Goal: Information Seeking & Learning: Compare options

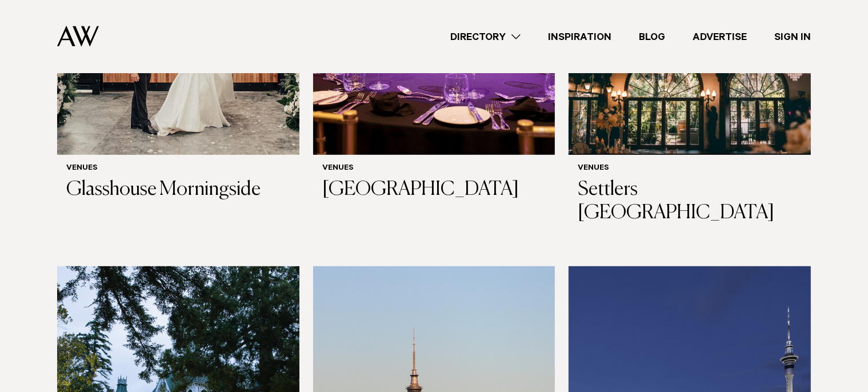
scroll to position [571, 0]
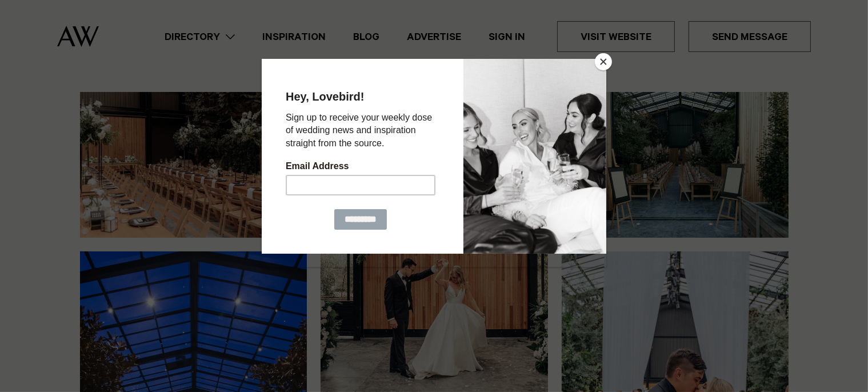
click at [607, 61] on button "Close" at bounding box center [603, 61] width 17 height 17
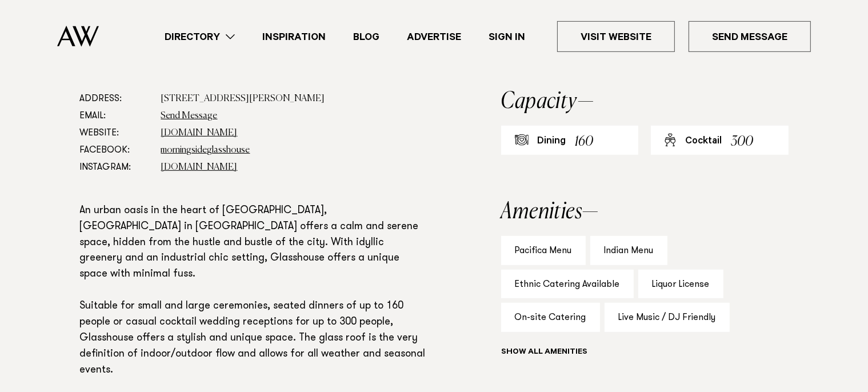
scroll to position [629, 0]
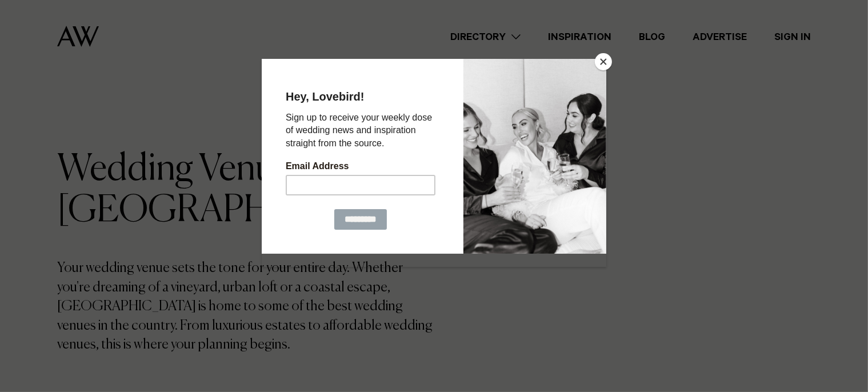
click at [603, 58] on button "Close" at bounding box center [603, 61] width 17 height 17
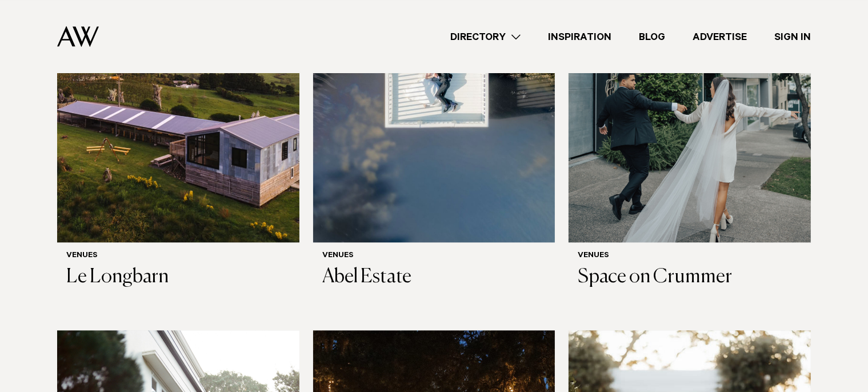
scroll to position [2686, 0]
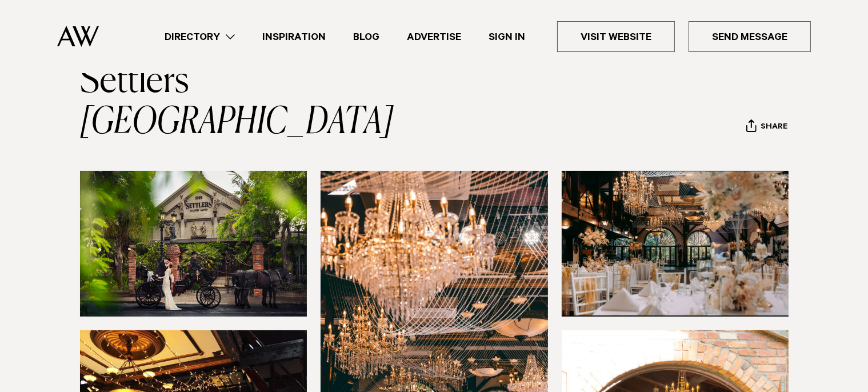
scroll to position [75, 0]
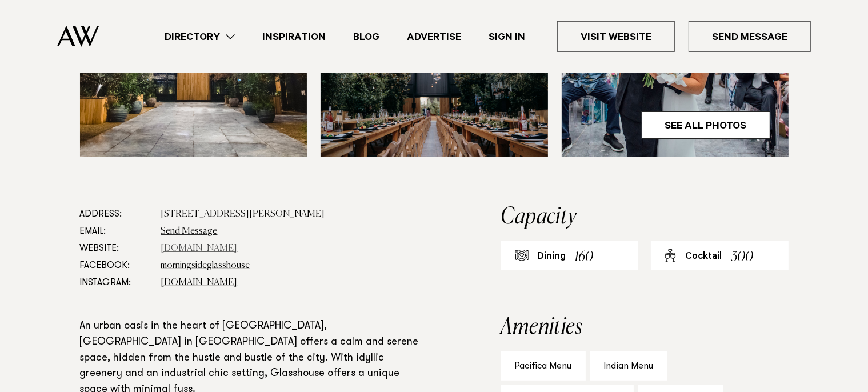
scroll to position [513, 0]
click at [208, 248] on link "[DOMAIN_NAME]" at bounding box center [199, 247] width 77 height 9
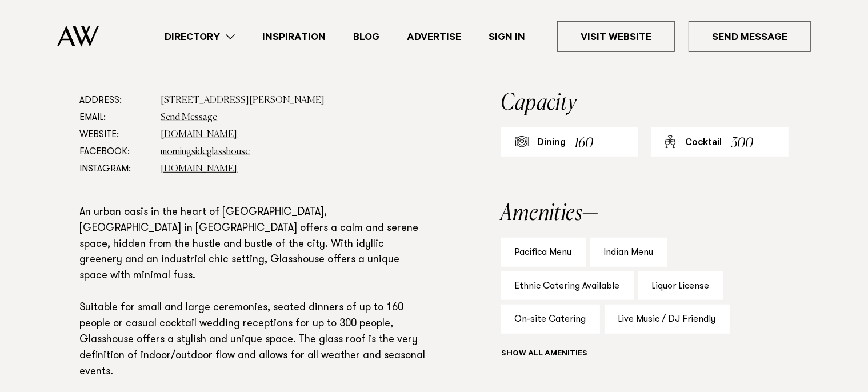
scroll to position [627, 0]
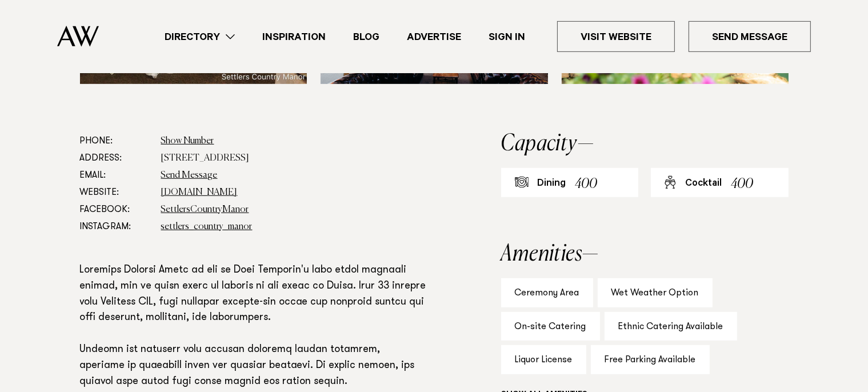
scroll to position [628, 0]
